Goal: Use online tool/utility: Utilize a website feature to perform a specific function

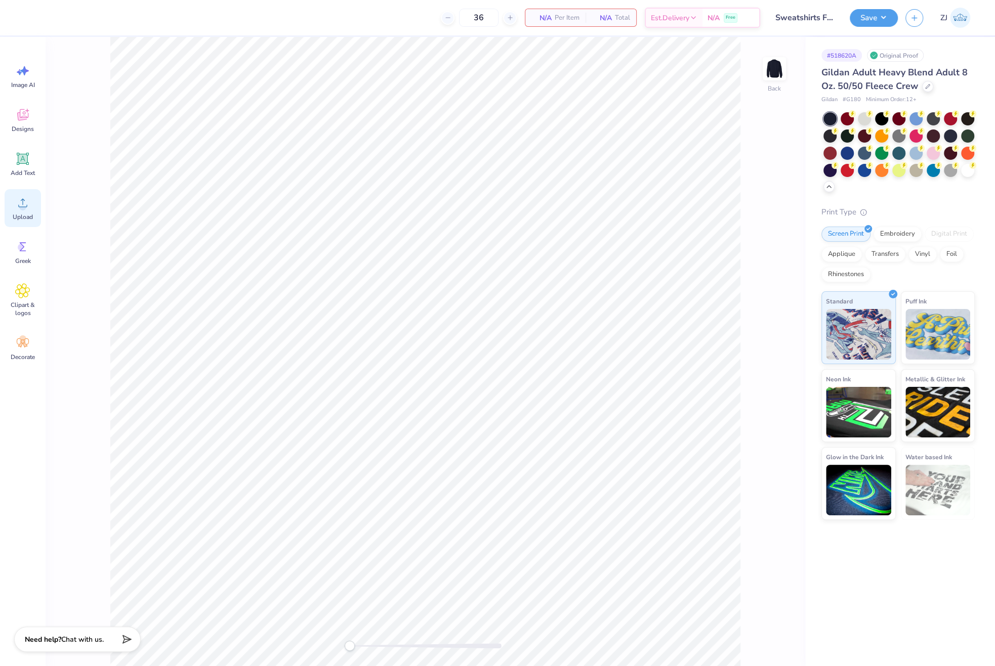
click at [15, 205] on icon at bounding box center [22, 202] width 15 height 15
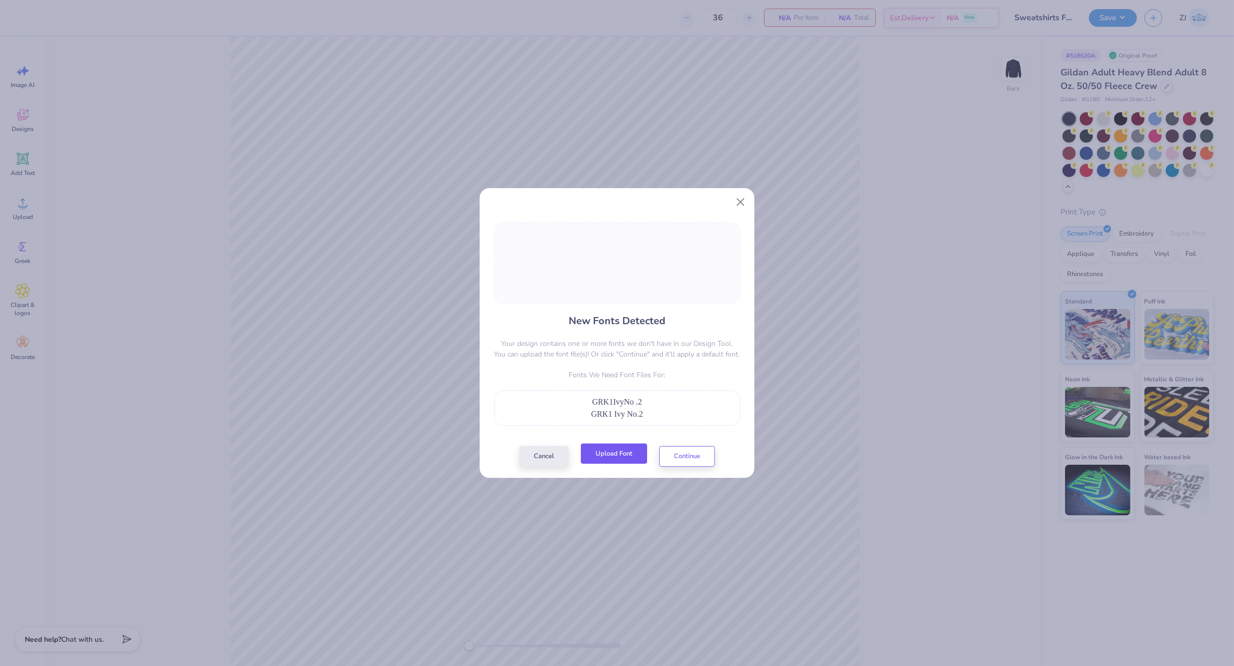
click at [629, 457] on button "Upload Font" at bounding box center [614, 454] width 66 height 21
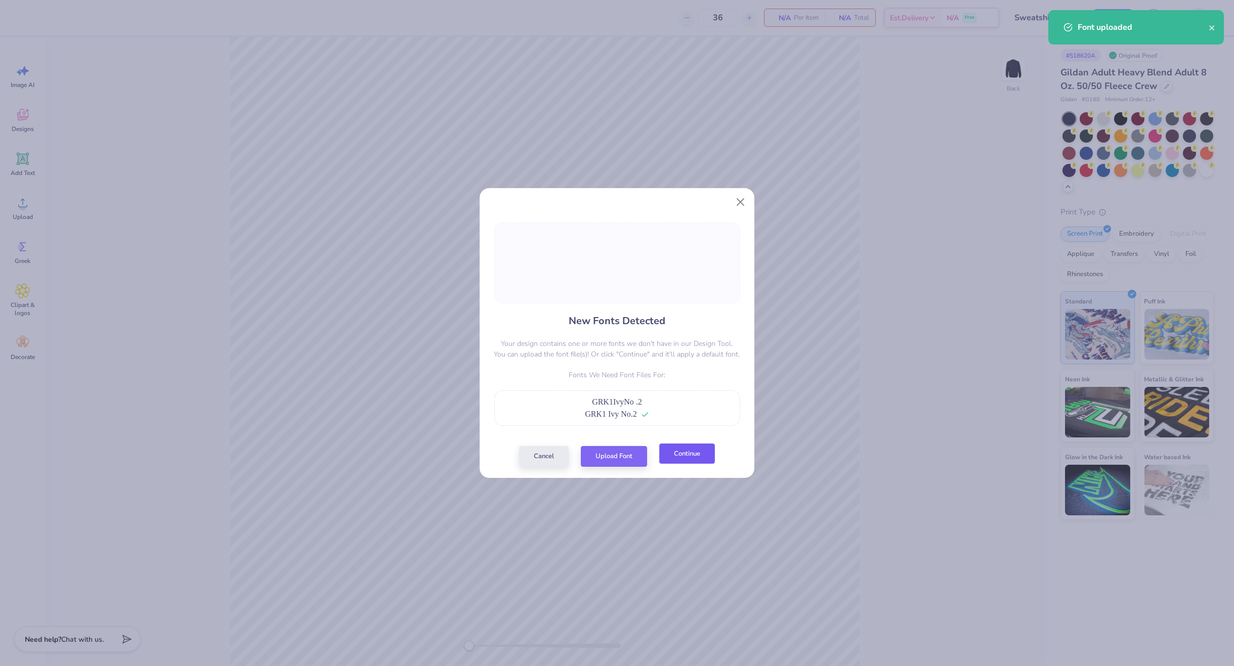
click at [700, 447] on button "Continue" at bounding box center [687, 454] width 56 height 21
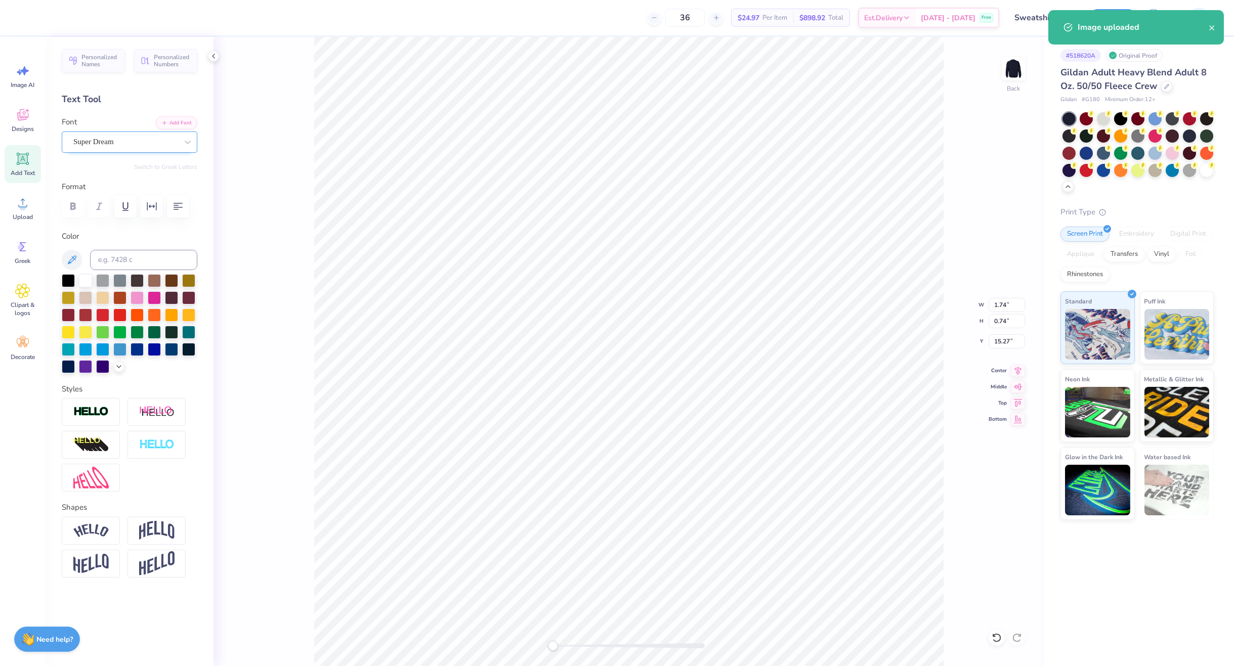
click at [104, 137] on div "Super Dream" at bounding box center [125, 142] width 106 height 16
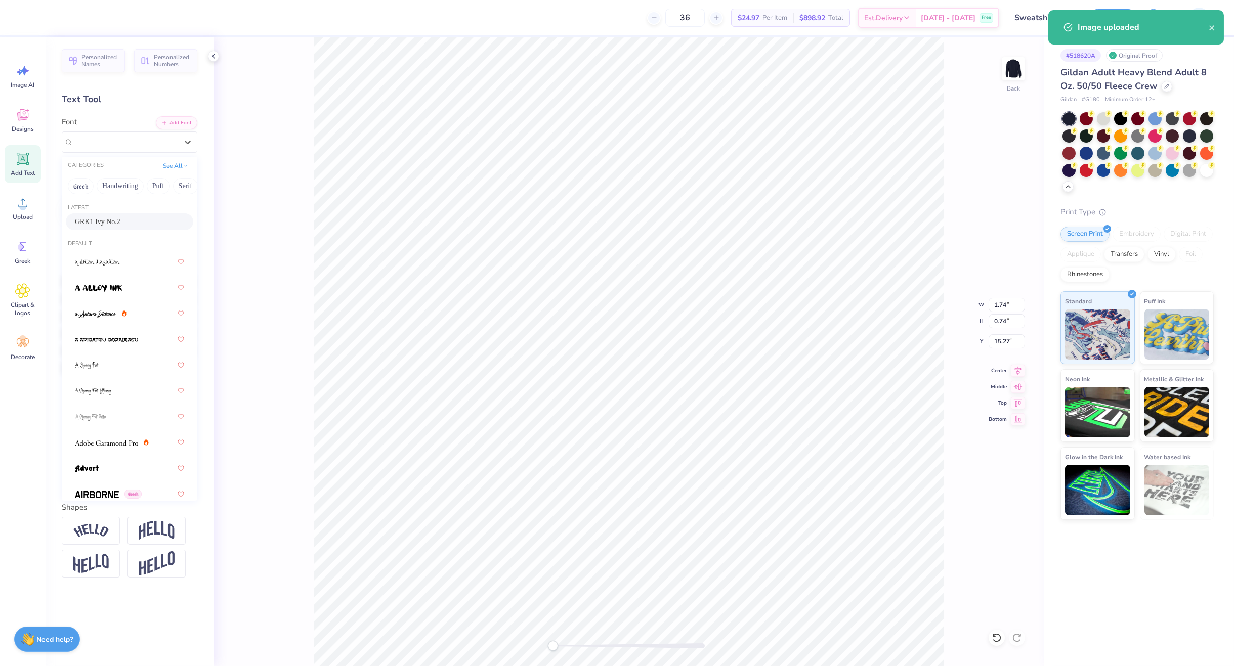
click at [97, 222] on span "GRK1 Ivy No.2" at bounding box center [98, 222] width 46 height 11
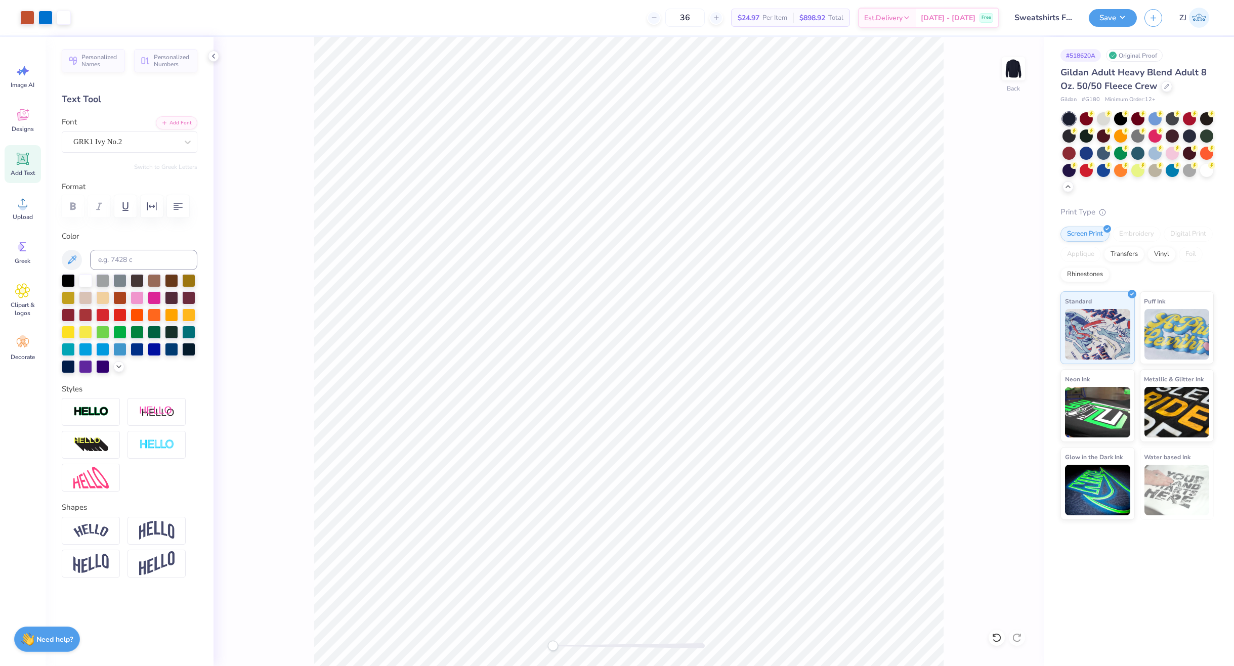
click at [575, 648] on div at bounding box center [629, 646] width 152 height 5
click at [507, 644] on div "Back W 1.79 1.79 " H 0.70 0.70 " Y 15.35 15.35 " Center Middle Top Bottom" at bounding box center [629, 351] width 831 height 629
click at [994, 308] on input "15.00" at bounding box center [1007, 305] width 36 height 14
type input "12.00"
type input "11.43"
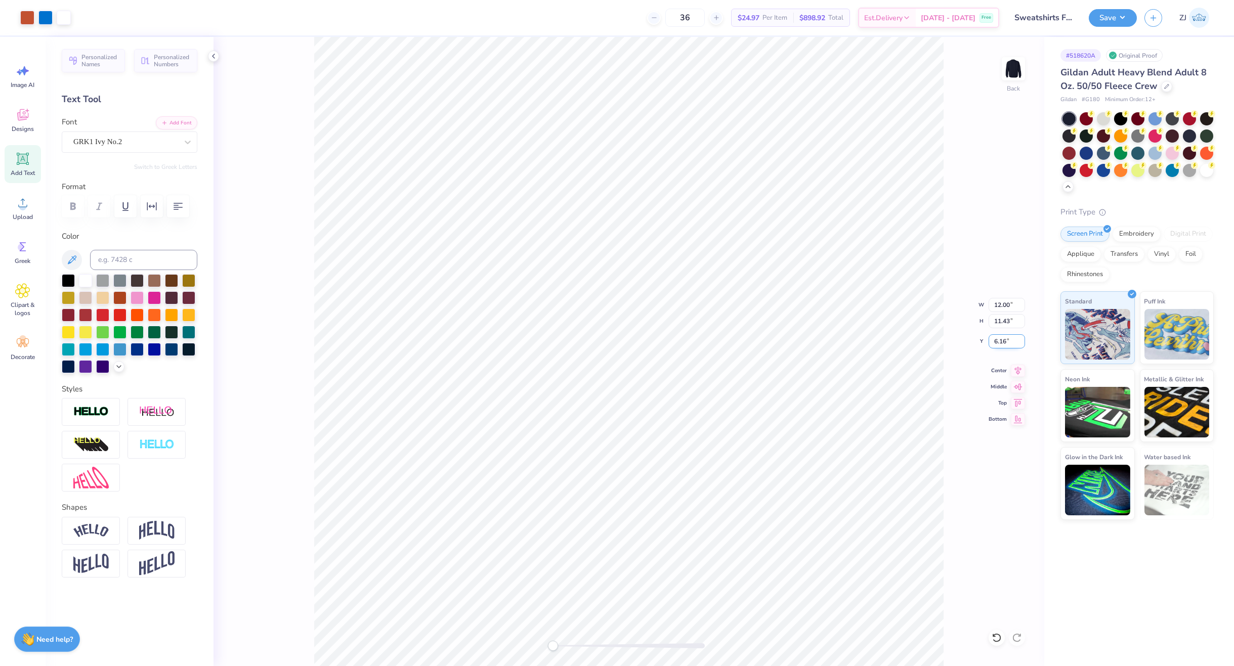
click at [994, 338] on input "6.16" at bounding box center [1007, 341] width 36 height 14
type input "3.00"
click at [994, 15] on button "Save" at bounding box center [1113, 17] width 48 height 18
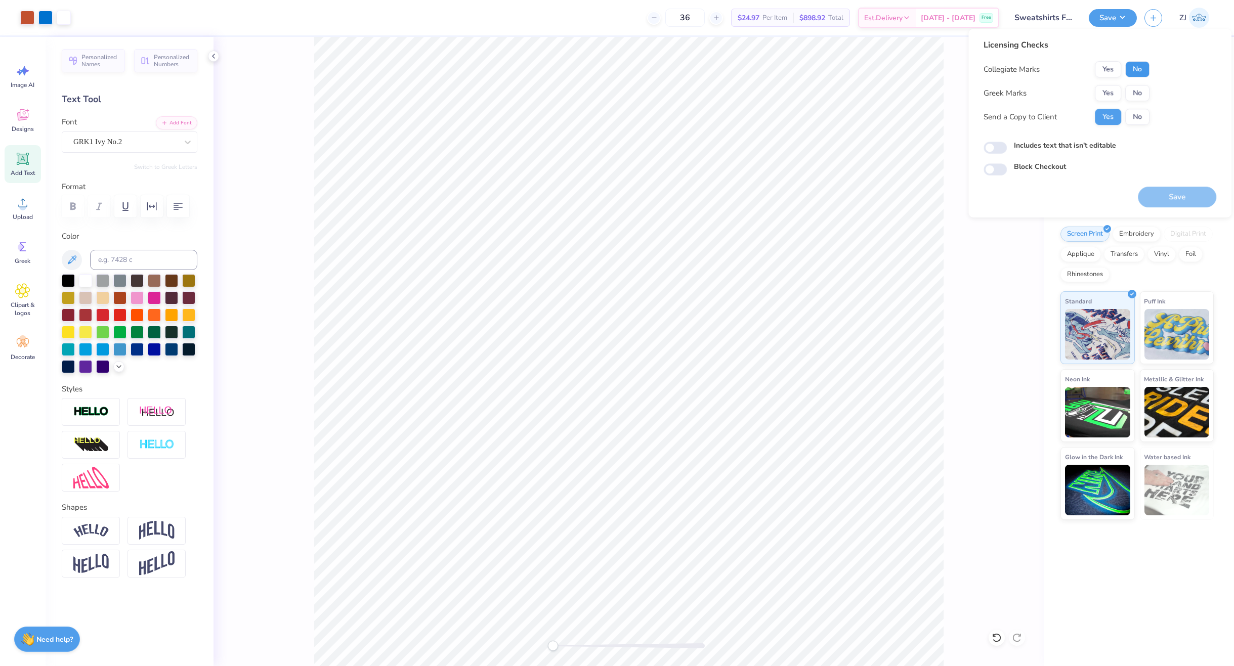
click at [994, 65] on button "No" at bounding box center [1137, 69] width 24 height 16
click at [994, 88] on button "Yes" at bounding box center [1108, 93] width 26 height 16
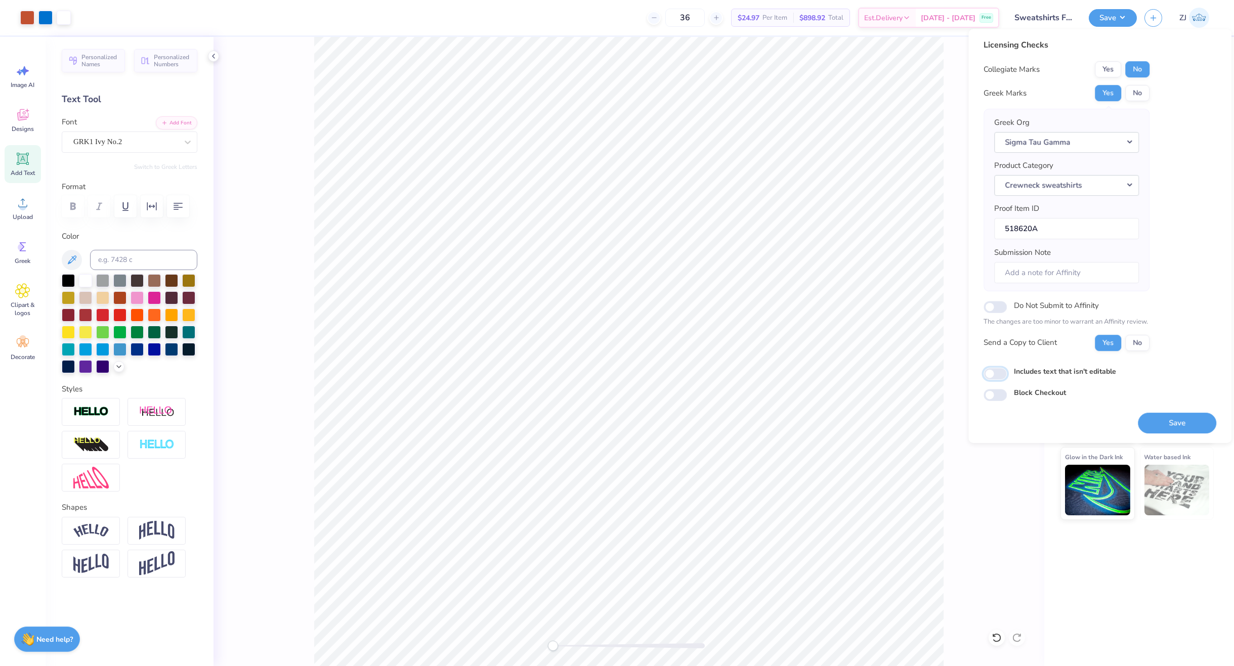
click at [992, 377] on input "Includes text that isn't editable" at bounding box center [995, 374] width 23 height 12
checkbox input "true"
drag, startPoint x: 1168, startPoint y: 425, endPoint x: 1154, endPoint y: 423, distance: 14.2
click at [994, 426] on button "Save" at bounding box center [1177, 423] width 78 height 21
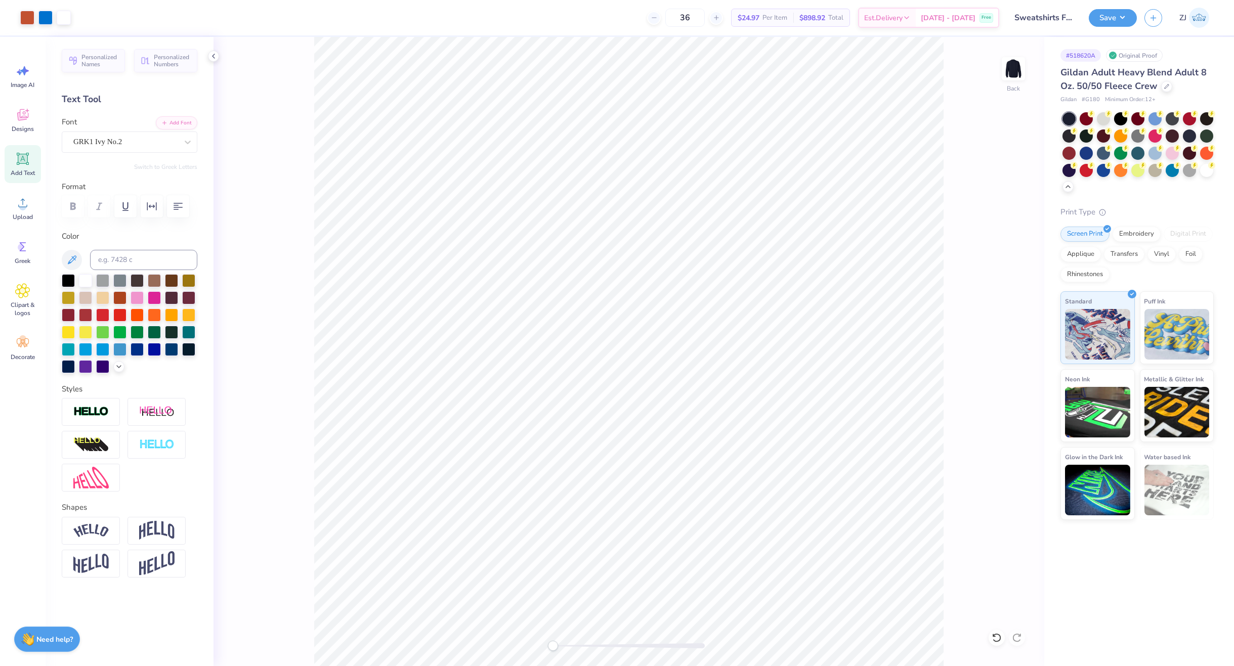
click at [994, 7] on div "Save ZJ" at bounding box center [1161, 17] width 145 height 35
click at [994, 16] on button "Save" at bounding box center [1113, 17] width 48 height 18
